Goal: Use online tool/utility: Utilize a website feature to perform a specific function

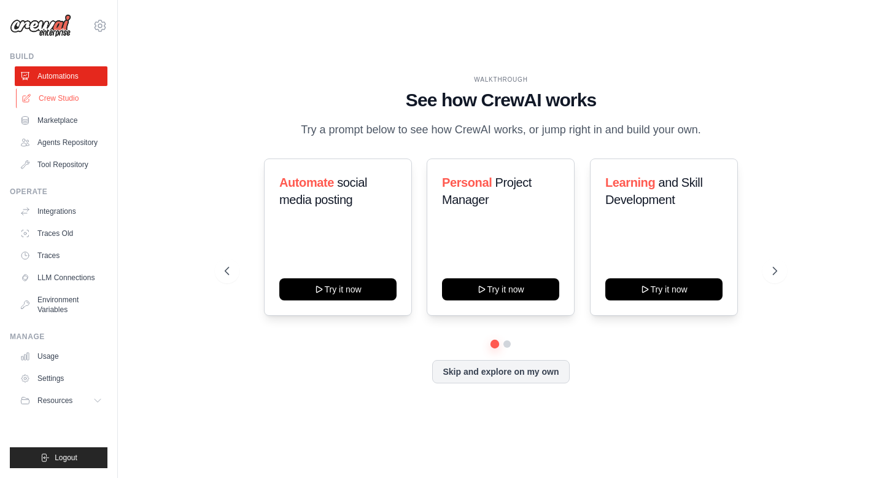
click at [53, 100] on link "Crew Studio" at bounding box center [62, 98] width 93 height 20
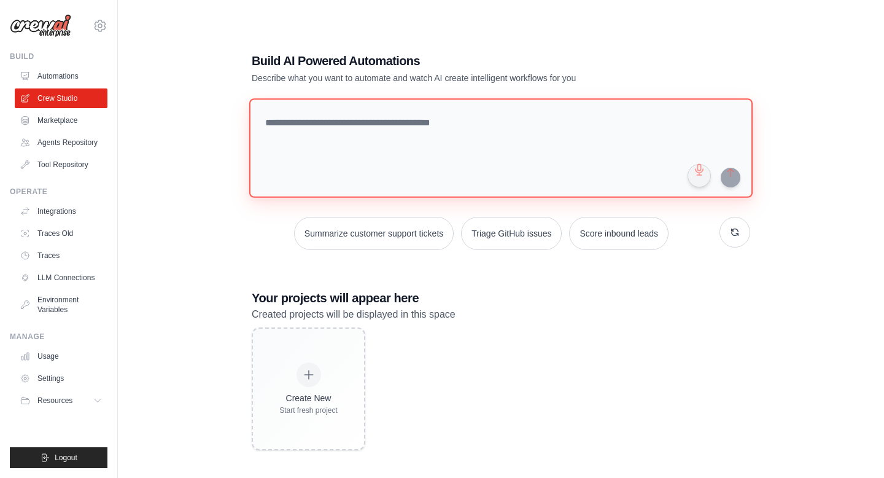
click at [292, 125] on textarea at bounding box center [501, 147] width 504 height 99
type textarea "**********"
click at [307, 130] on textarea "**********" at bounding box center [503, 148] width 508 height 100
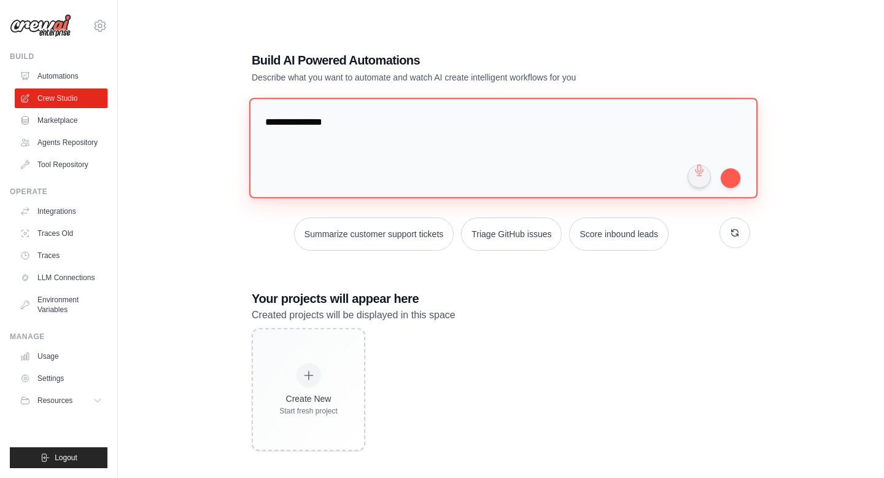
click at [307, 130] on textarea "**********" at bounding box center [503, 148] width 508 height 100
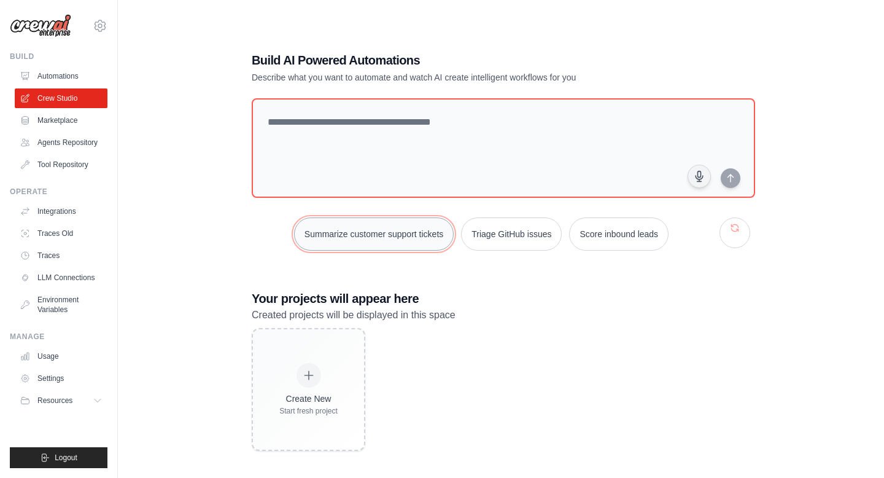
click at [351, 230] on button "Summarize customer support tickets" at bounding box center [374, 233] width 160 height 33
click at [294, 217] on button "Summarize customer support tickets" at bounding box center [374, 233] width 160 height 33
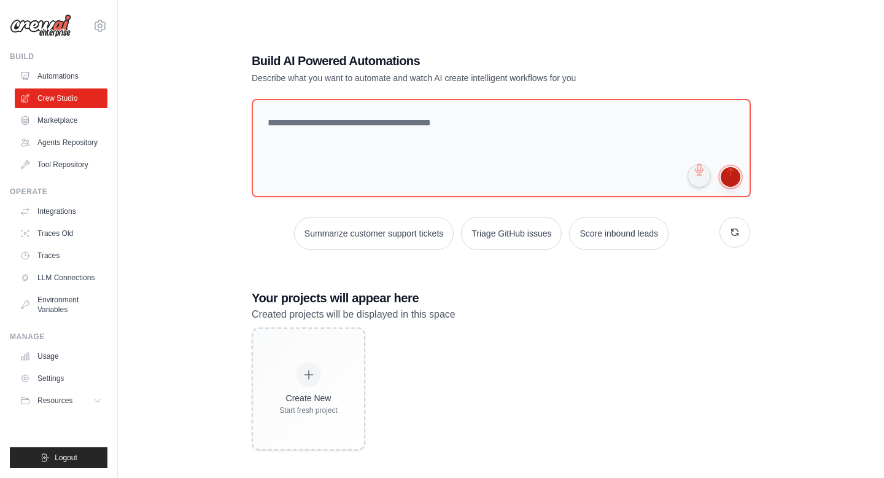
click at [731, 180] on button "submit" at bounding box center [731, 177] width 20 height 20
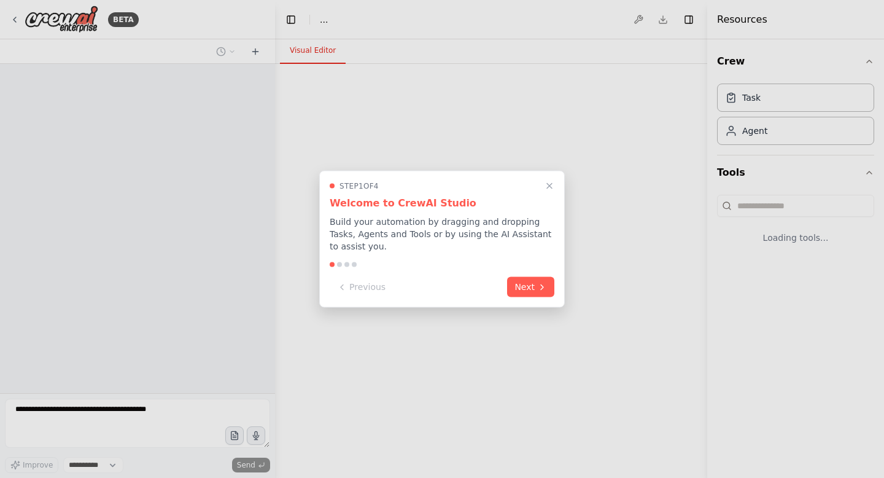
select select "****"
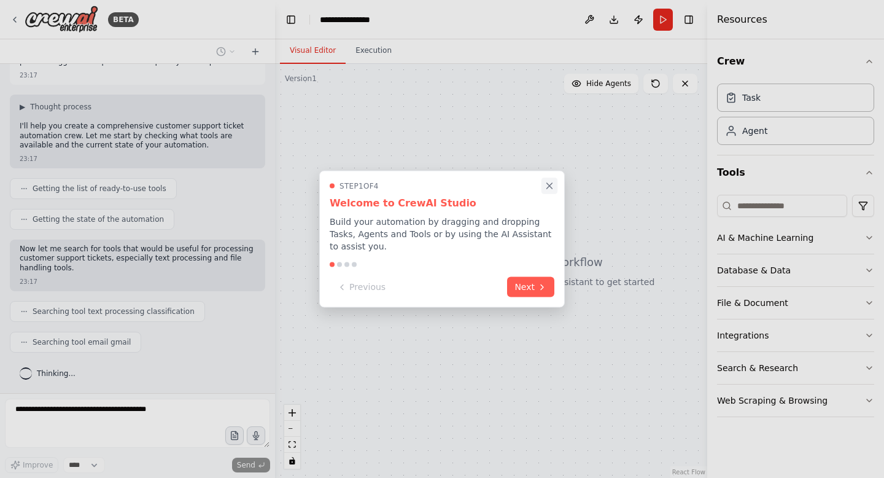
scroll to position [90, 0]
click at [552, 183] on icon "Close walkthrough" at bounding box center [550, 186] width 6 height 6
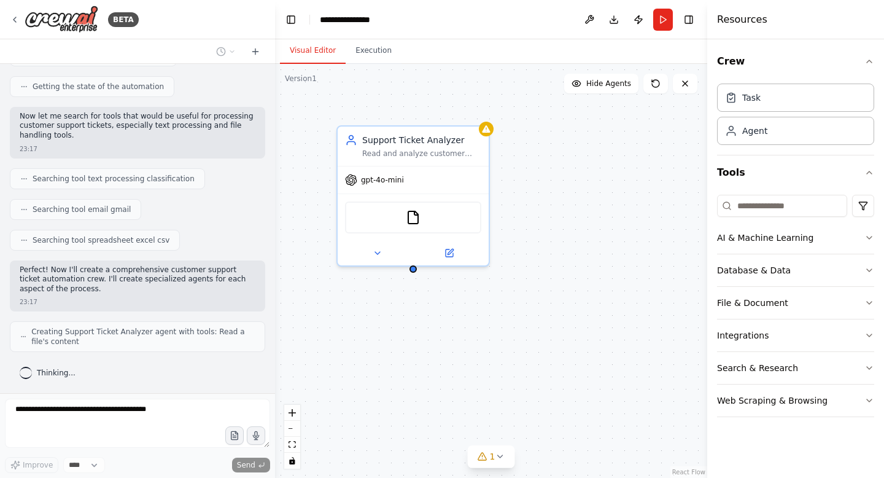
scroll to position [223, 0]
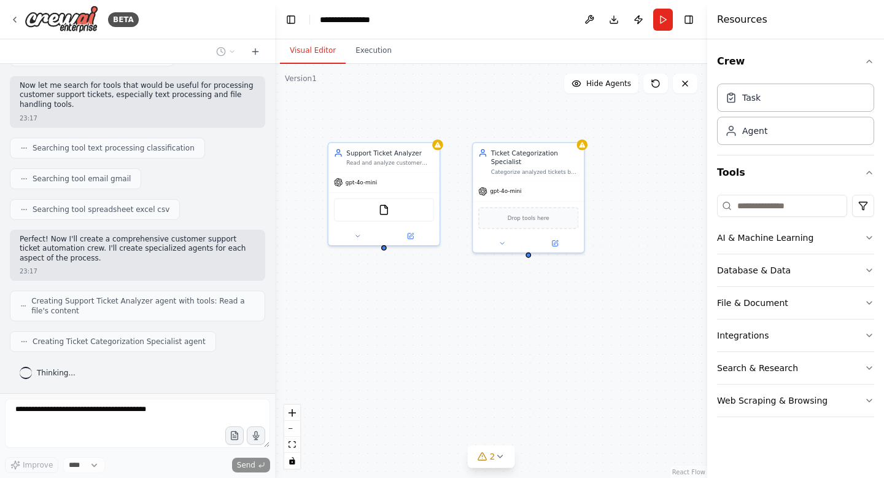
drag, startPoint x: 526, startPoint y: 384, endPoint x: 467, endPoint y: 332, distance: 78.3
click at [467, 332] on div "Support Ticket Analyzer Read and analyze customer support tickets from {ticket_…" at bounding box center [491, 271] width 432 height 414
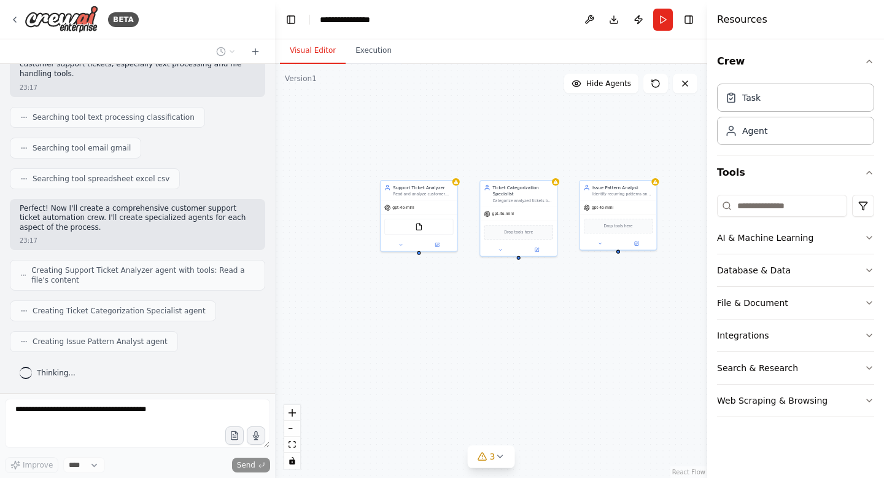
scroll to position [284, 0]
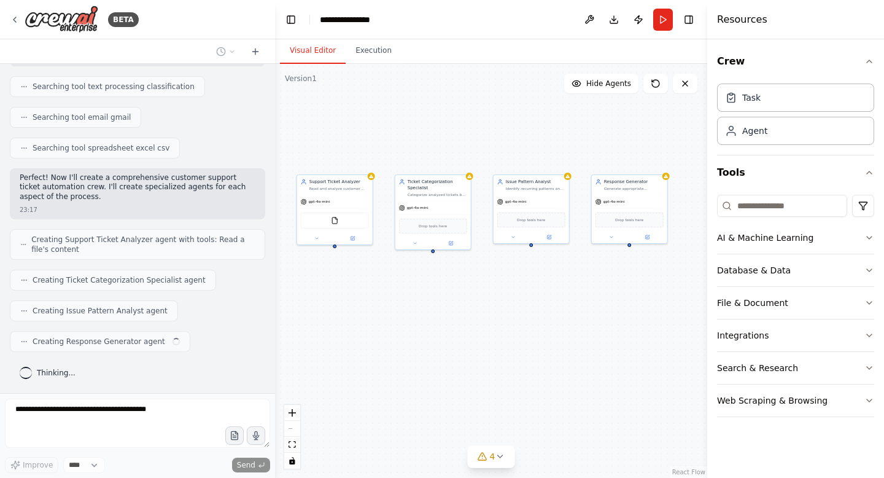
drag, startPoint x: 483, startPoint y: 295, endPoint x: 408, endPoint y: 288, distance: 75.3
click at [408, 288] on div "Support Ticket Analyzer Read and analyze customer support tickets from {ticket_…" at bounding box center [491, 271] width 432 height 414
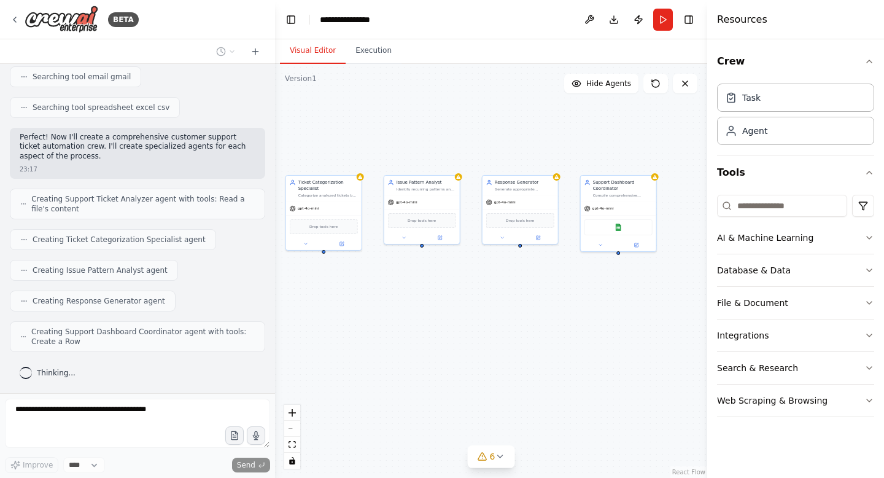
drag, startPoint x: 566, startPoint y: 316, endPoint x: 438, endPoint y: 317, distance: 127.1
click at [438, 317] on div "Support Ticket Analyzer Read and analyze customer support tickets from {ticket_…" at bounding box center [491, 271] width 432 height 414
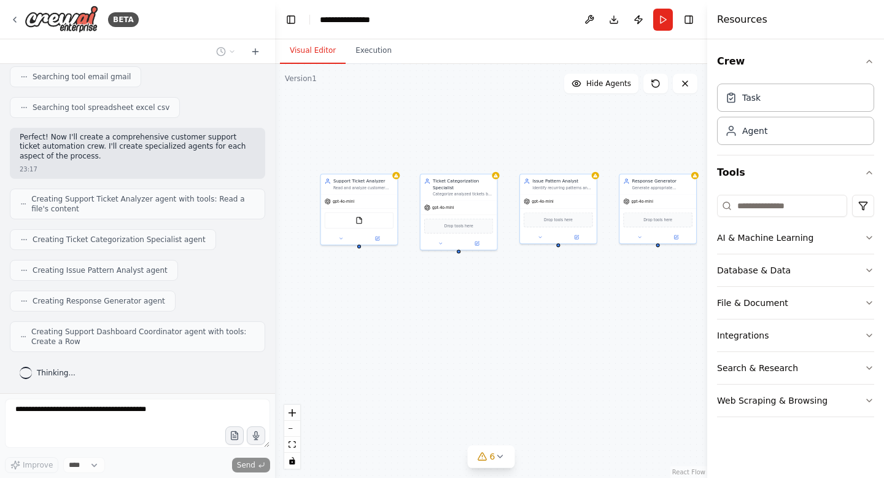
drag, startPoint x: 433, startPoint y: 284, endPoint x: 586, endPoint y: 283, distance: 152.9
click at [586, 283] on div "Support Ticket Analyzer Read and analyze customer support tickets from {ticket_…" at bounding box center [491, 271] width 432 height 414
drag, startPoint x: 534, startPoint y: 294, endPoint x: 305, endPoint y: 297, distance: 229.1
click at [305, 297] on div "Support Ticket Analyzer Read and analyze customer support tickets from {ticket_…" at bounding box center [491, 271] width 432 height 414
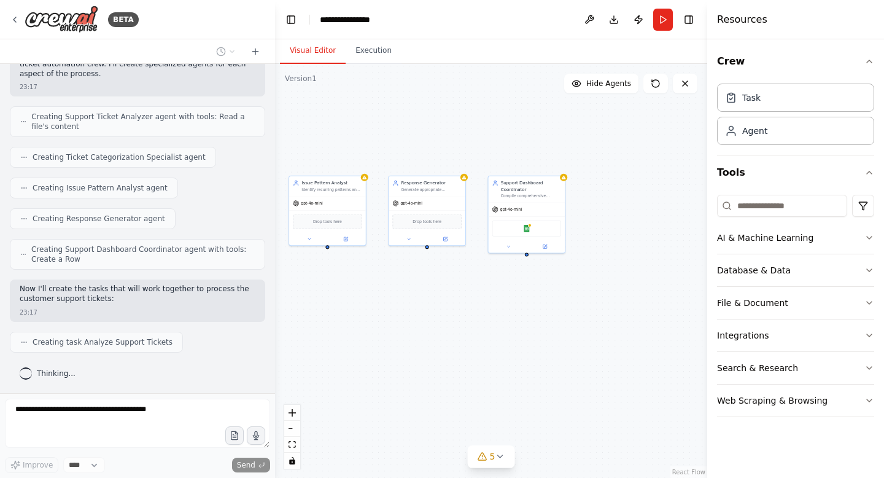
scroll to position [438, 0]
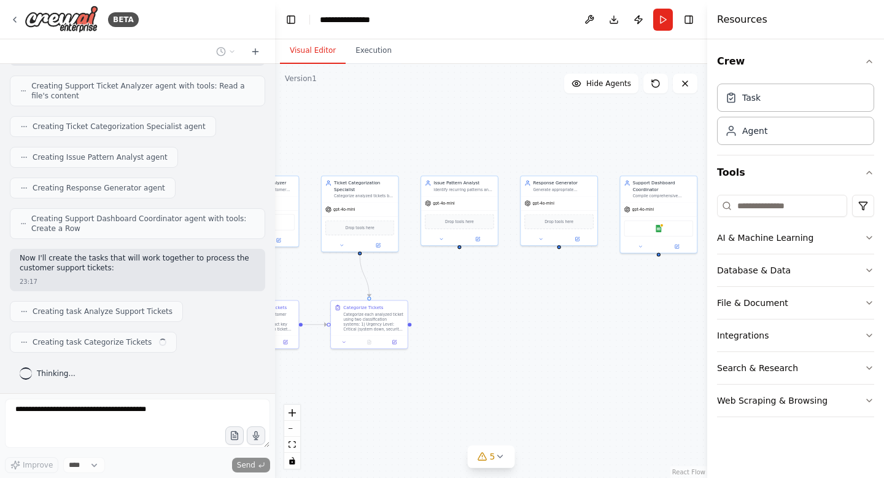
drag, startPoint x: 435, startPoint y: 313, endPoint x: 567, endPoint y: 313, distance: 132.0
click at [567, 313] on div ".deletable-edge-delete-btn { width: 20px; height: 20px; border: 0px solid #ffff…" at bounding box center [491, 271] width 432 height 414
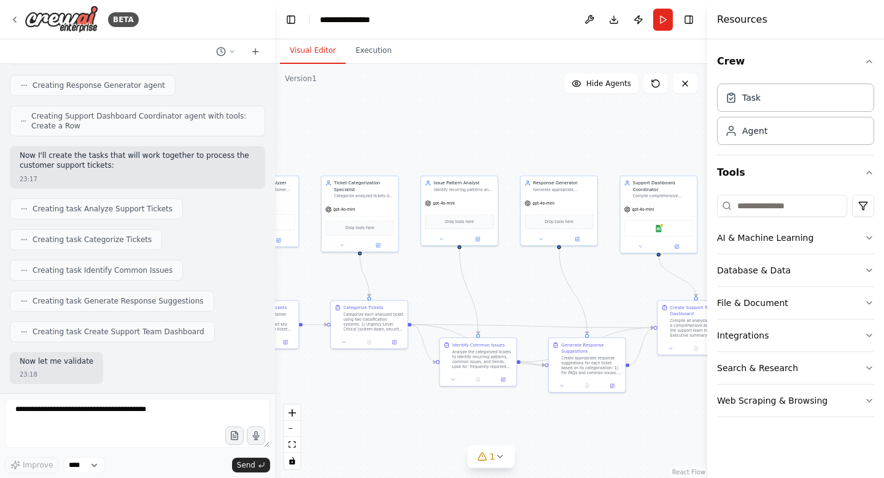
scroll to position [612, 0]
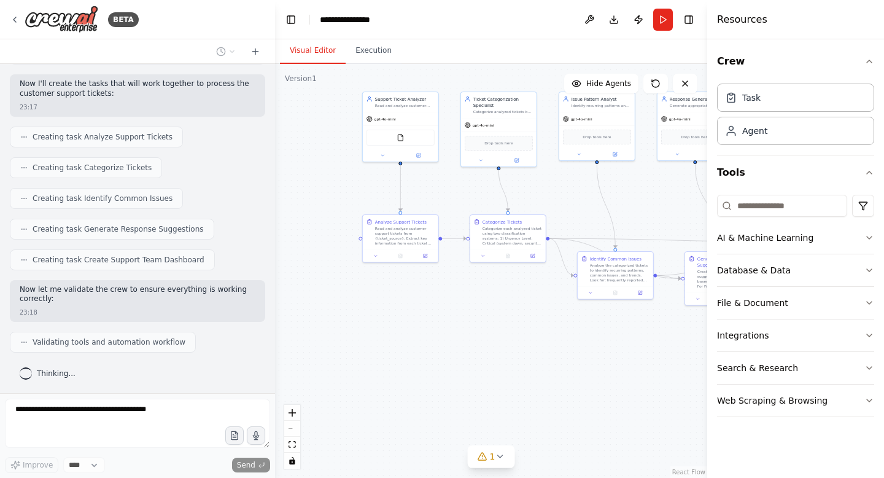
drag, startPoint x: 454, startPoint y: 280, endPoint x: 592, endPoint y: 195, distance: 161.9
click at [592, 195] on div ".deletable-edge-delete-btn { width: 20px; height: 20px; border: 0px solid #ffff…" at bounding box center [491, 271] width 432 height 414
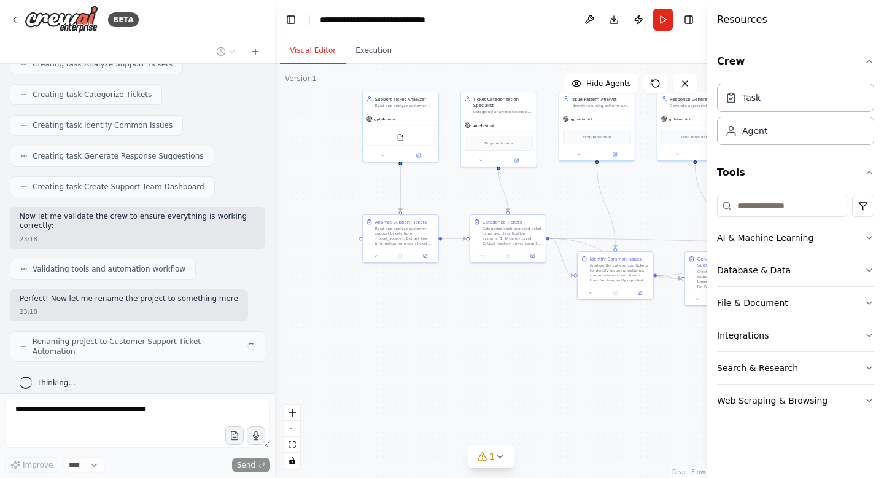
scroll to position [695, 0]
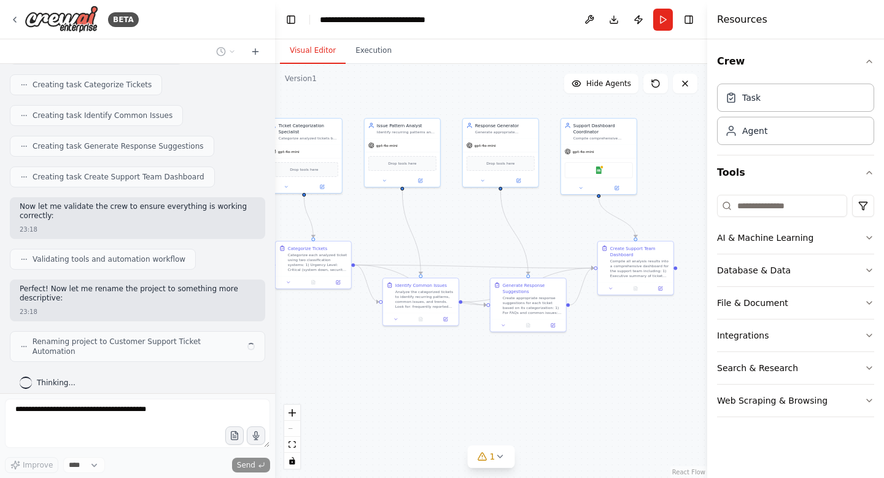
drag, startPoint x: 592, startPoint y: 195, endPoint x: 392, endPoint y: 224, distance: 201.7
click at [392, 224] on div ".deletable-edge-delete-btn { width: 20px; height: 20px; border: 0px solid #ffff…" at bounding box center [491, 271] width 432 height 414
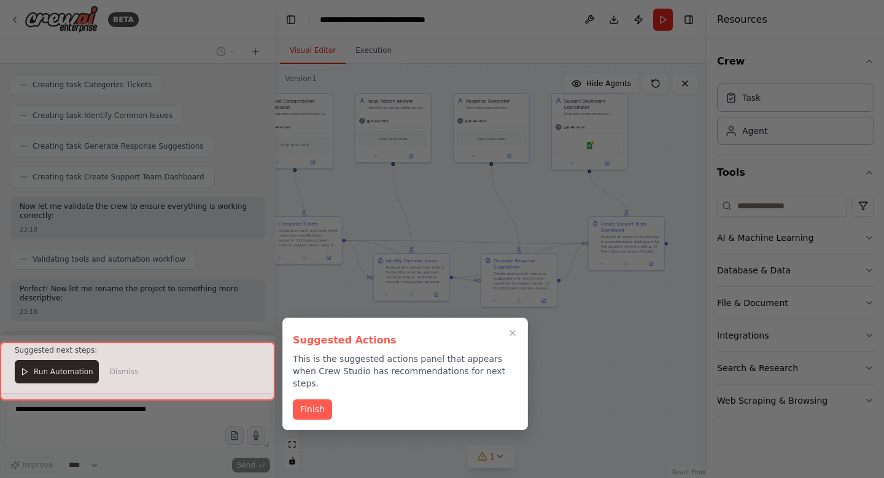
drag, startPoint x: 432, startPoint y: 236, endPoint x: 428, endPoint y: 208, distance: 28.6
click at [428, 208] on div "BETA Create a crew that automatically reads through customer support tickets, c…" at bounding box center [442, 239] width 884 height 478
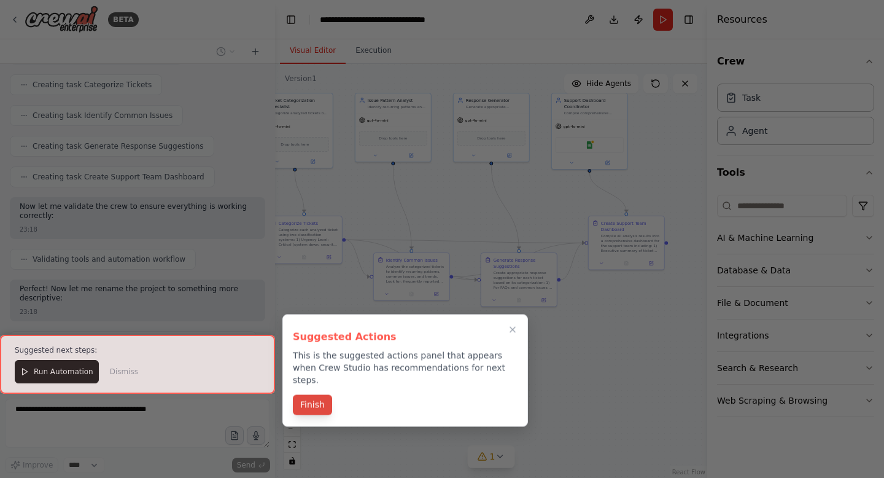
click at [305, 395] on button "Finish" at bounding box center [312, 405] width 39 height 20
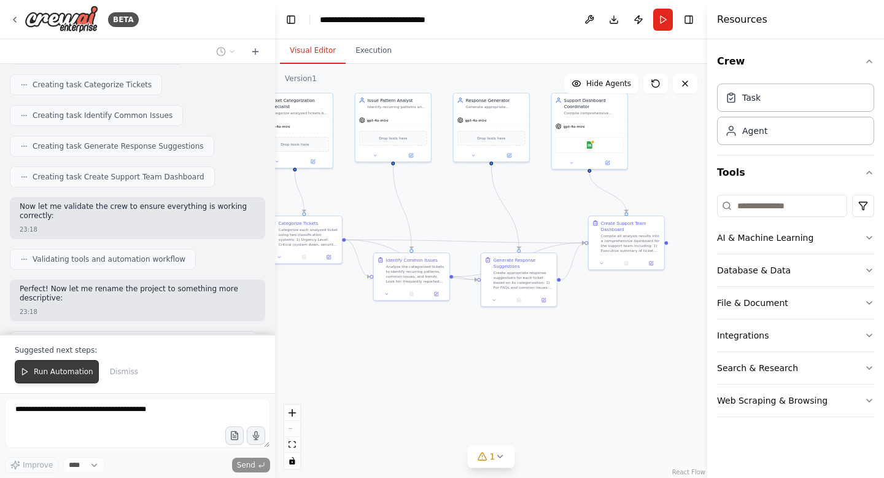
click at [61, 371] on span "Run Automation" at bounding box center [64, 372] width 60 height 10
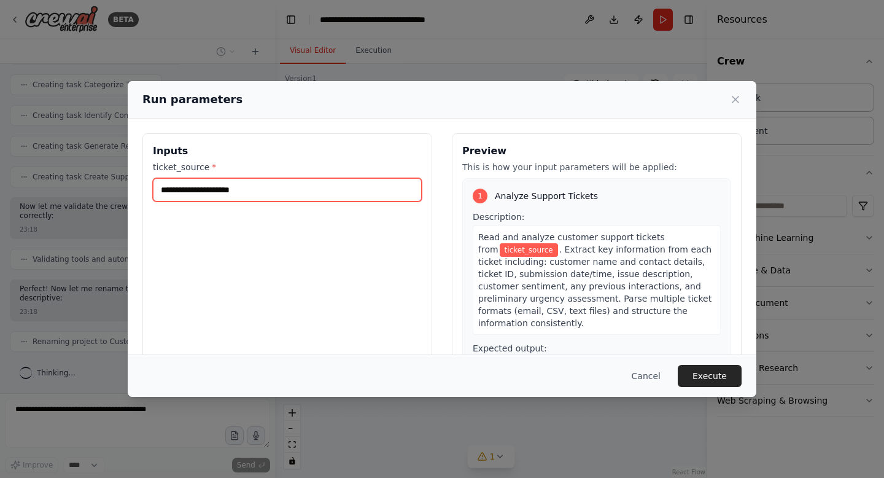
drag, startPoint x: 417, startPoint y: 196, endPoint x: 430, endPoint y: 253, distance: 58.5
click at [429, 231] on div "Inputs ticket_source *" at bounding box center [287, 278] width 290 height 291
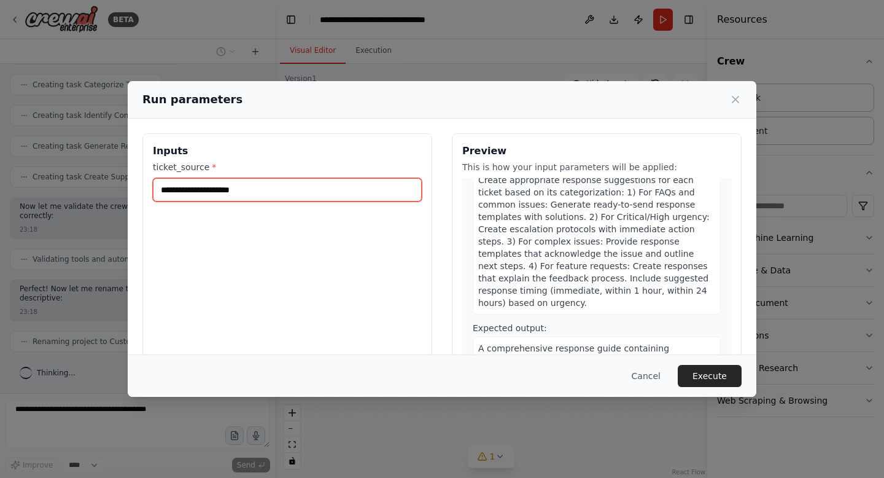
scroll to position [0, 0]
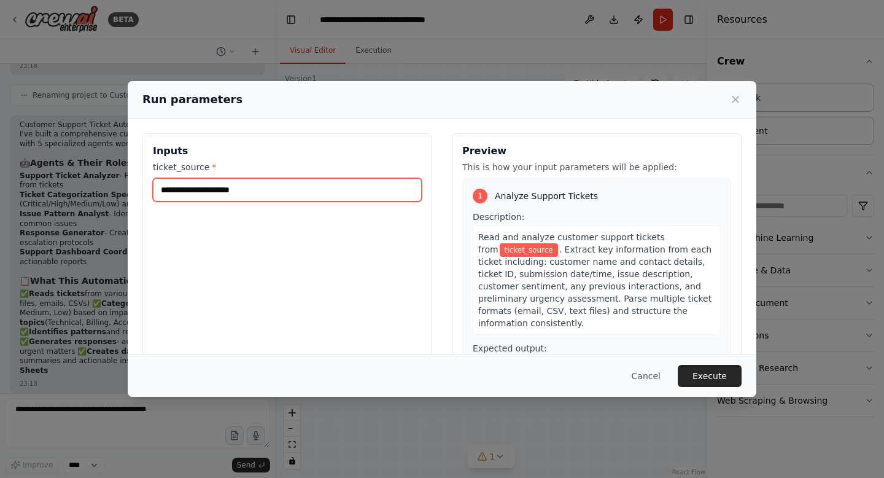
click at [266, 184] on input "ticket_source *" at bounding box center [287, 189] width 269 height 23
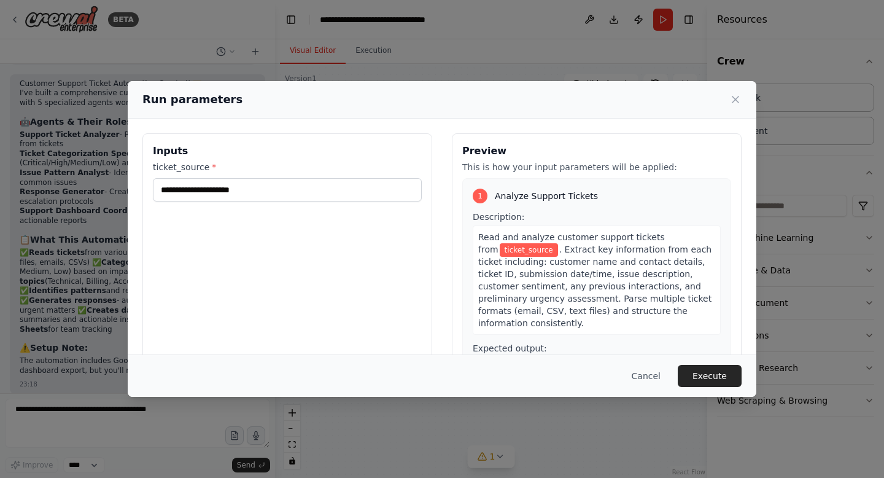
click at [393, 59] on div "Run parameters Inputs ticket_source * Preview This is how your input parameters…" at bounding box center [442, 239] width 884 height 478
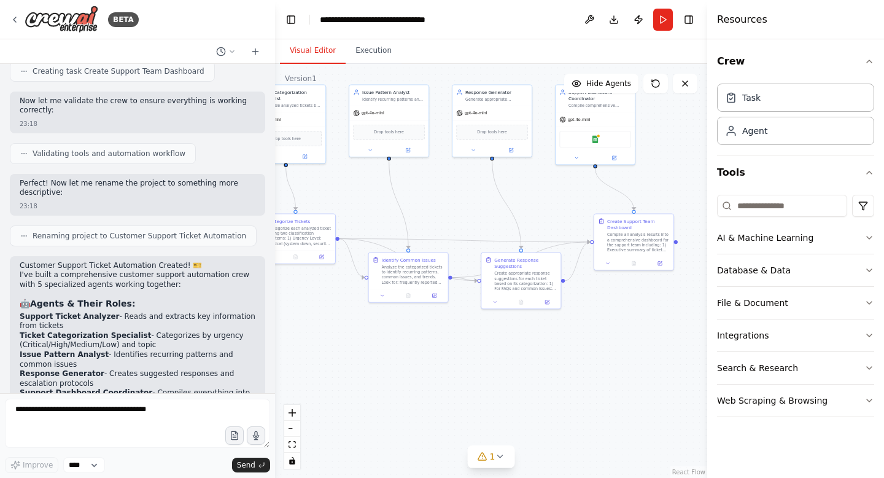
scroll to position [1065, 0]
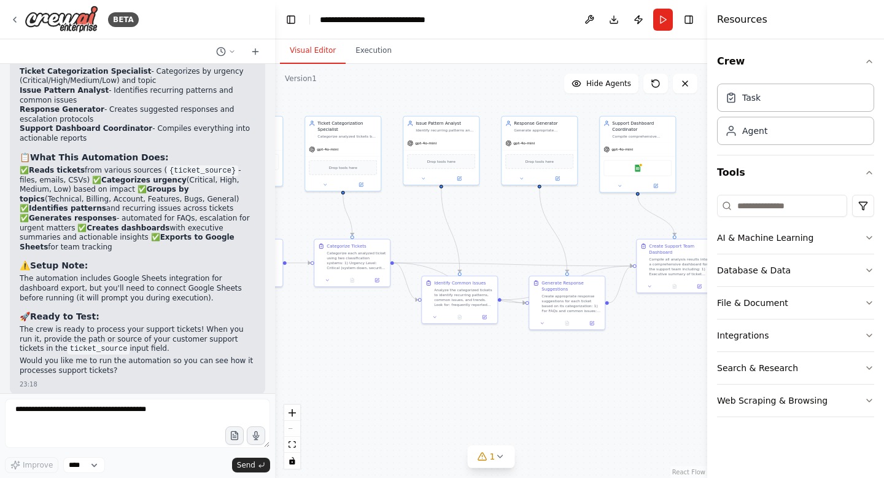
drag, startPoint x: 408, startPoint y: 217, endPoint x: 456, endPoint y: 241, distance: 53.8
click at [459, 241] on div ".deletable-edge-delete-btn { width: 20px; height: 20px; border: 0px solid #ffff…" at bounding box center [491, 271] width 432 height 414
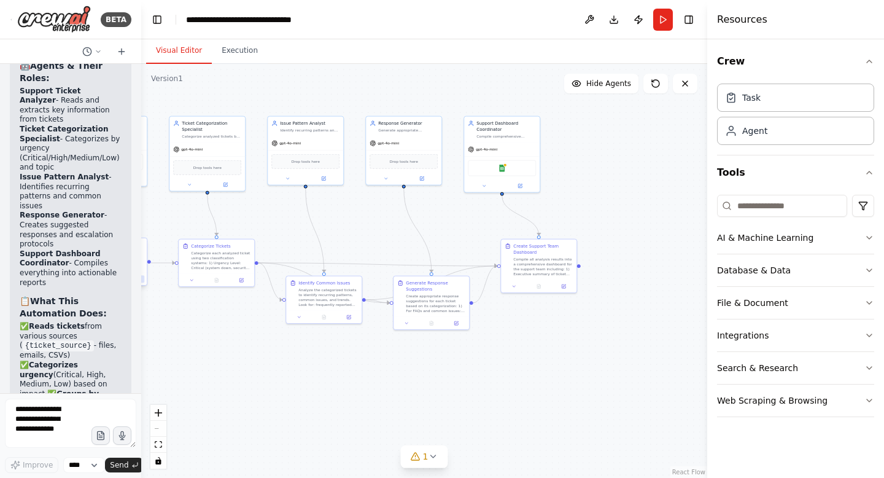
drag, startPoint x: 273, startPoint y: 284, endPoint x: 138, endPoint y: 281, distance: 134.5
click at [138, 281] on div "BETA Create a crew that automatically reads through customer support tickets, c…" at bounding box center [442, 239] width 884 height 478
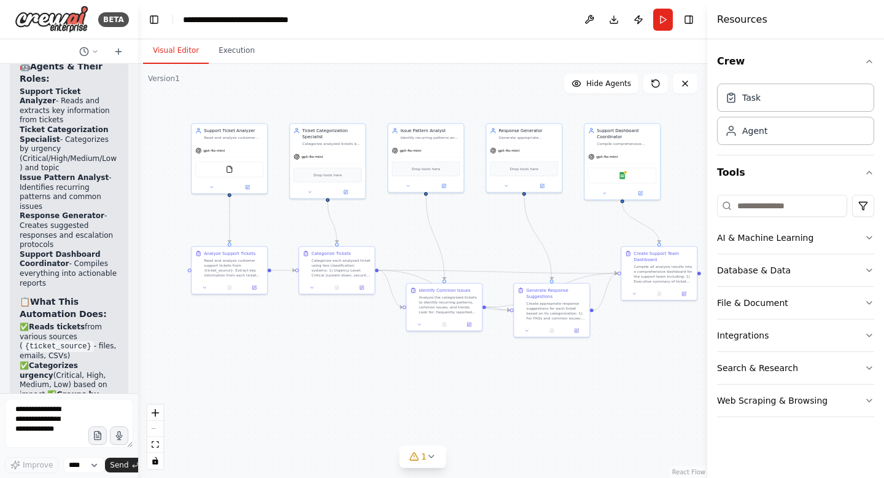
drag, startPoint x: 324, startPoint y: 354, endPoint x: 439, endPoint y: 361, distance: 115.1
click at [441, 361] on div ".deletable-edge-delete-btn { width: 20px; height: 20px; border: 0px solid #ffff…" at bounding box center [422, 271] width 569 height 414
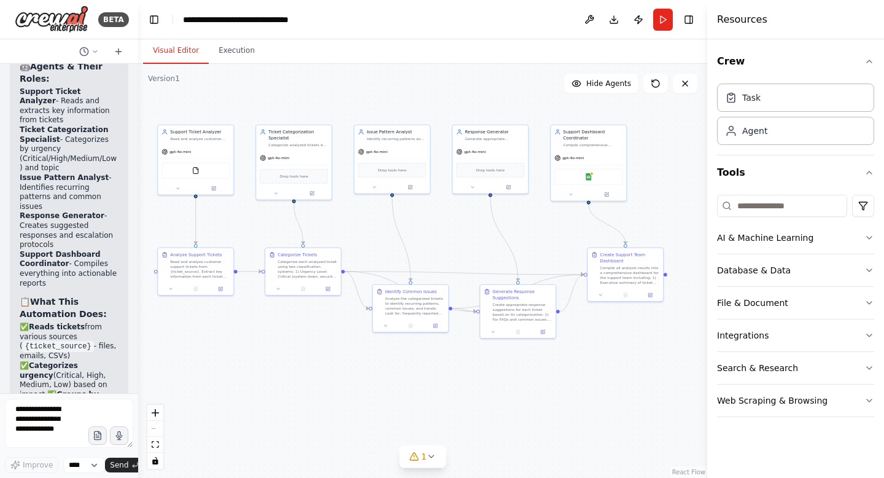
drag, startPoint x: 467, startPoint y: 347, endPoint x: 440, endPoint y: 348, distance: 27.0
click at [440, 348] on div ".deletable-edge-delete-btn { width: 20px; height: 20px; border: 0px solid #ffff…" at bounding box center [422, 271] width 569 height 414
click at [432, 454] on icon at bounding box center [432, 456] width 10 height 10
click at [383, 368] on div ".deletable-edge-delete-btn { width: 20px; height: 20px; border: 0px solid #ffff…" at bounding box center [422, 271] width 569 height 414
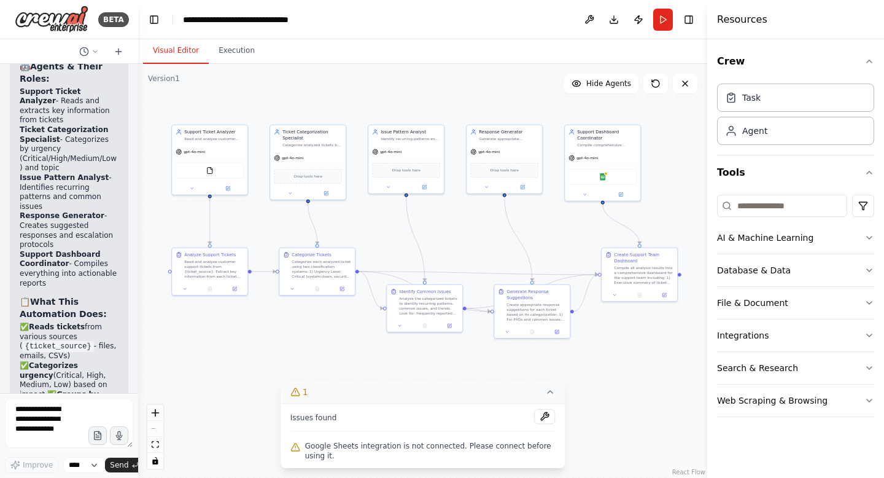
drag, startPoint x: 392, startPoint y: 221, endPoint x: 405, endPoint y: 221, distance: 13.5
click at [405, 221] on div ".deletable-edge-delete-btn { width: 20px; height: 20px; border: 0px solid #ffff…" at bounding box center [422, 271] width 569 height 414
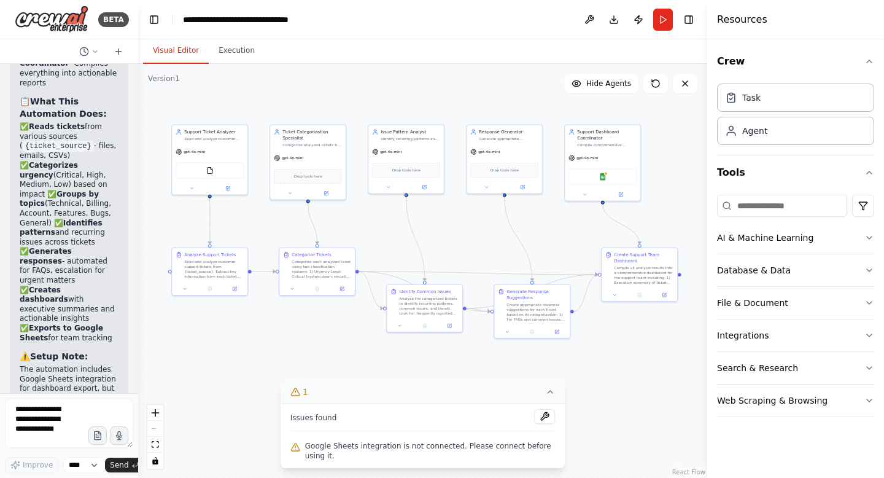
scroll to position [1851, 0]
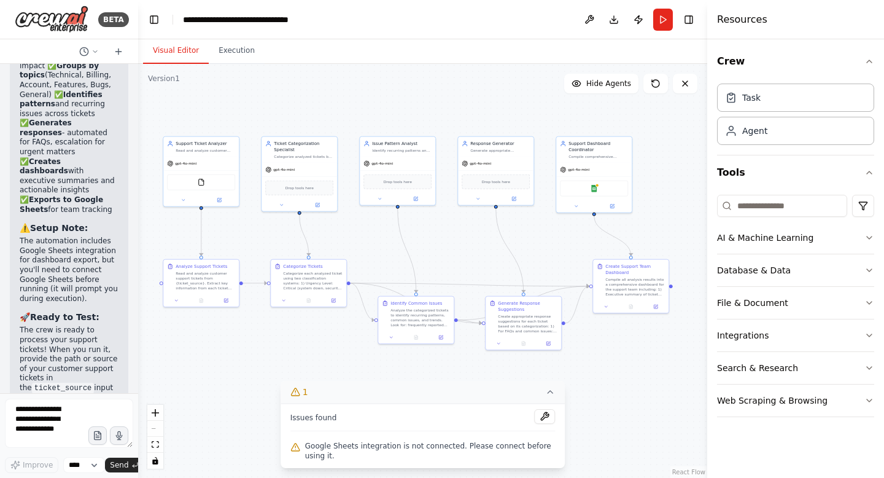
drag, startPoint x: 545, startPoint y: 226, endPoint x: 536, endPoint y: 238, distance: 14.5
click at [536, 238] on div ".deletable-edge-delete-btn { width: 20px; height: 20px; border: 0px solid #ffff…" at bounding box center [422, 271] width 569 height 414
